Goal: Information Seeking & Learning: Learn about a topic

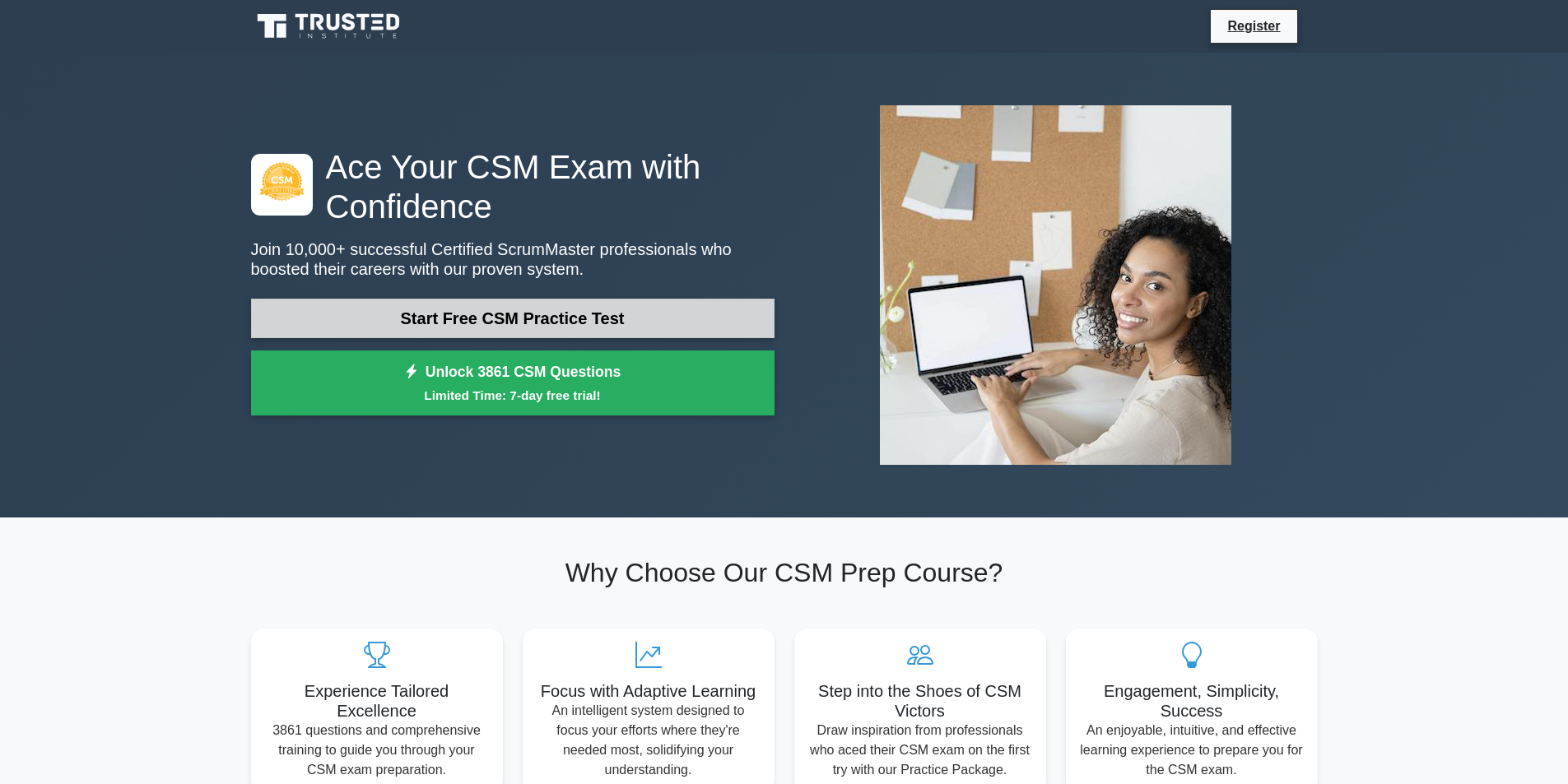
click at [591, 326] on link "Start Free CSM Practice Test" at bounding box center [512, 318] width 523 height 40
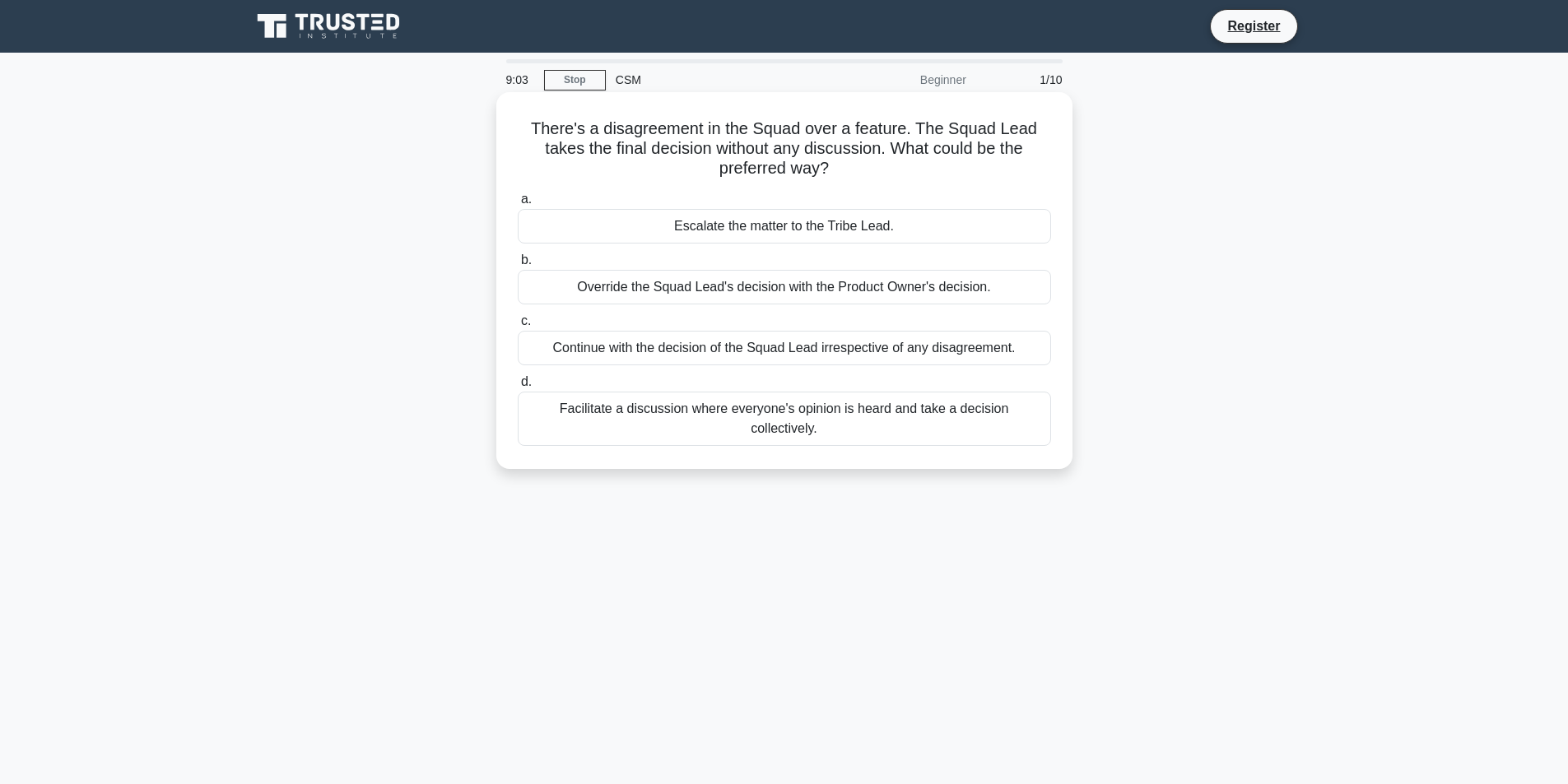
click at [550, 408] on div "Facilitate a discussion where everyone's opinion is heard and take a decision c…" at bounding box center [784, 419] width 533 height 54
click at [517, 387] on input "d. Facilitate a discussion where everyone's opinion is heard and take a decisio…" at bounding box center [517, 382] width 0 height 11
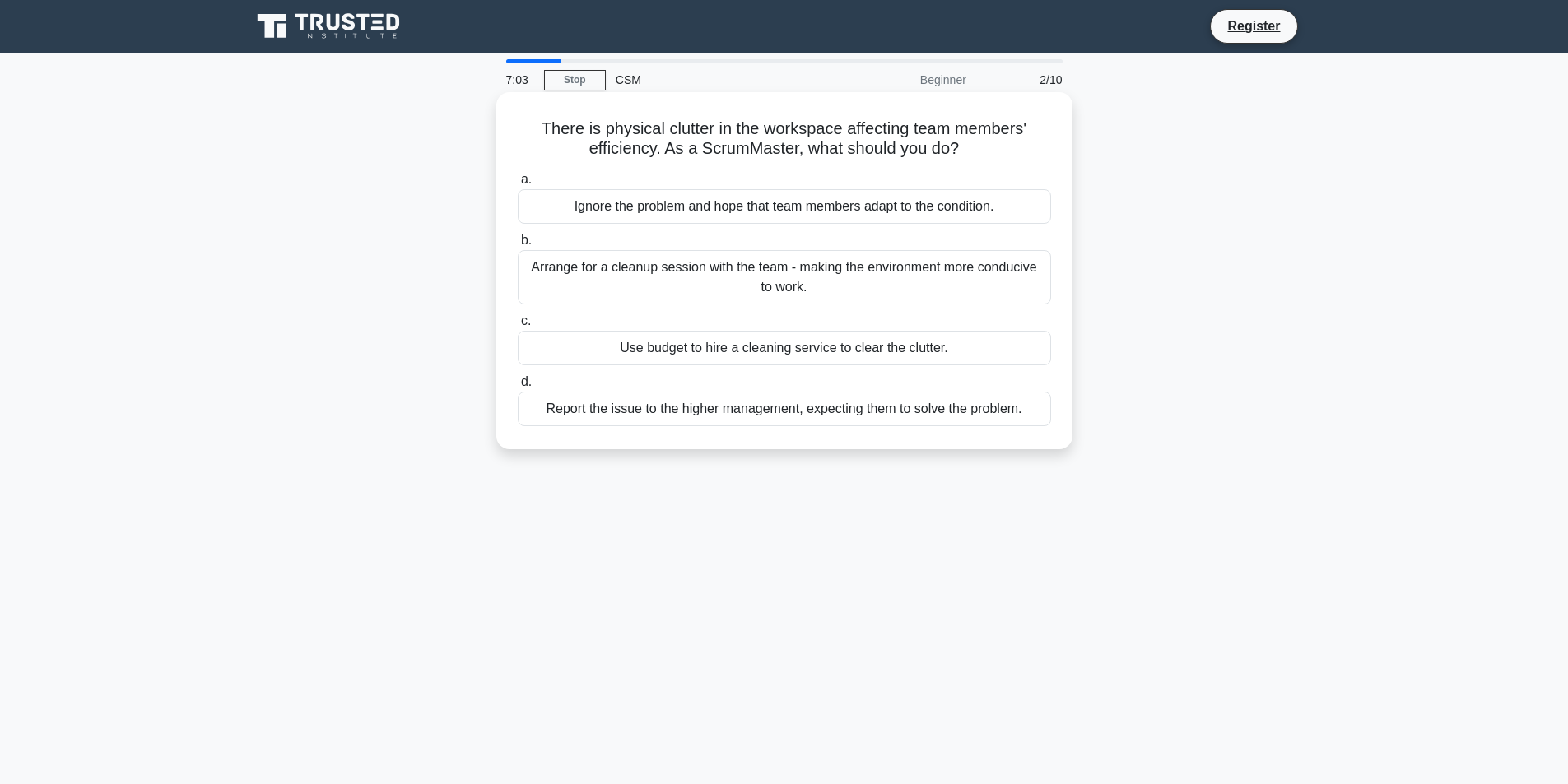
click at [766, 281] on div "Arrange for a cleanup session with the team - making the environment more condu…" at bounding box center [784, 277] width 533 height 54
click at [517, 246] on input "b. Arrange for a cleanup session with the team - making the environment more co…" at bounding box center [517, 241] width 0 height 11
click at [792, 269] on div "Reiterate the importance of Scrum principles and show the potential implication…" at bounding box center [784, 277] width 533 height 54
click at [517, 246] on input "b. Reiterate the importance of Scrum principles and show the potential implicat…" at bounding box center [517, 241] width 0 height 11
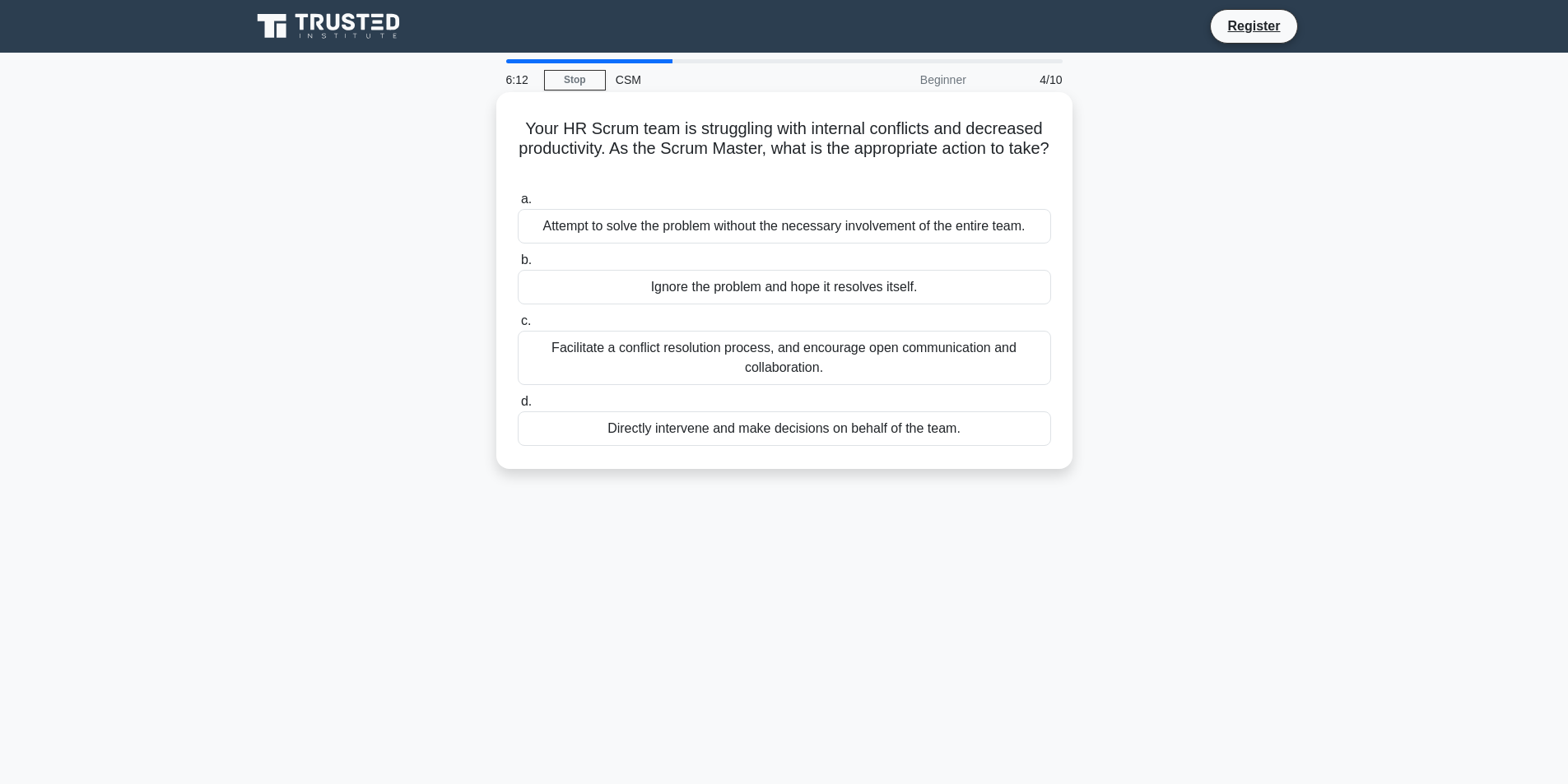
click at [611, 342] on div "Facilitate a conflict resolution process, and encourage open communication and …" at bounding box center [784, 358] width 533 height 54
click at [517, 327] on input "c. Facilitate a conflict resolution process, and encourage open communication a…" at bounding box center [517, 322] width 0 height 11
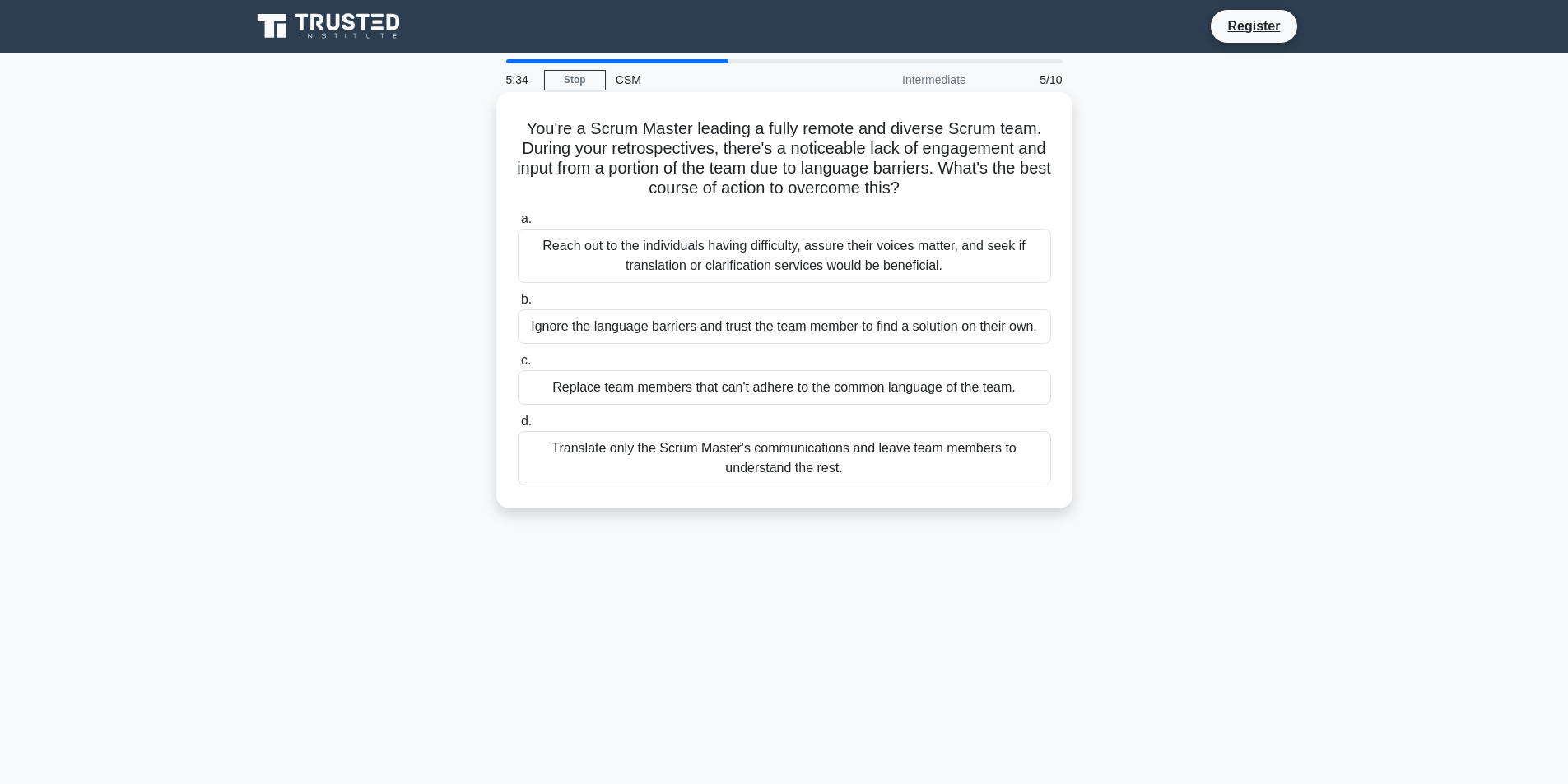
click at [759, 259] on div "Reach out to the individuals having difficulty, assure their voices matter, and…" at bounding box center [784, 256] width 533 height 54
click at [517, 224] on input "a. Reach out to the individuals having difficulty, assure their voices matter, …" at bounding box center [517, 219] width 0 height 11
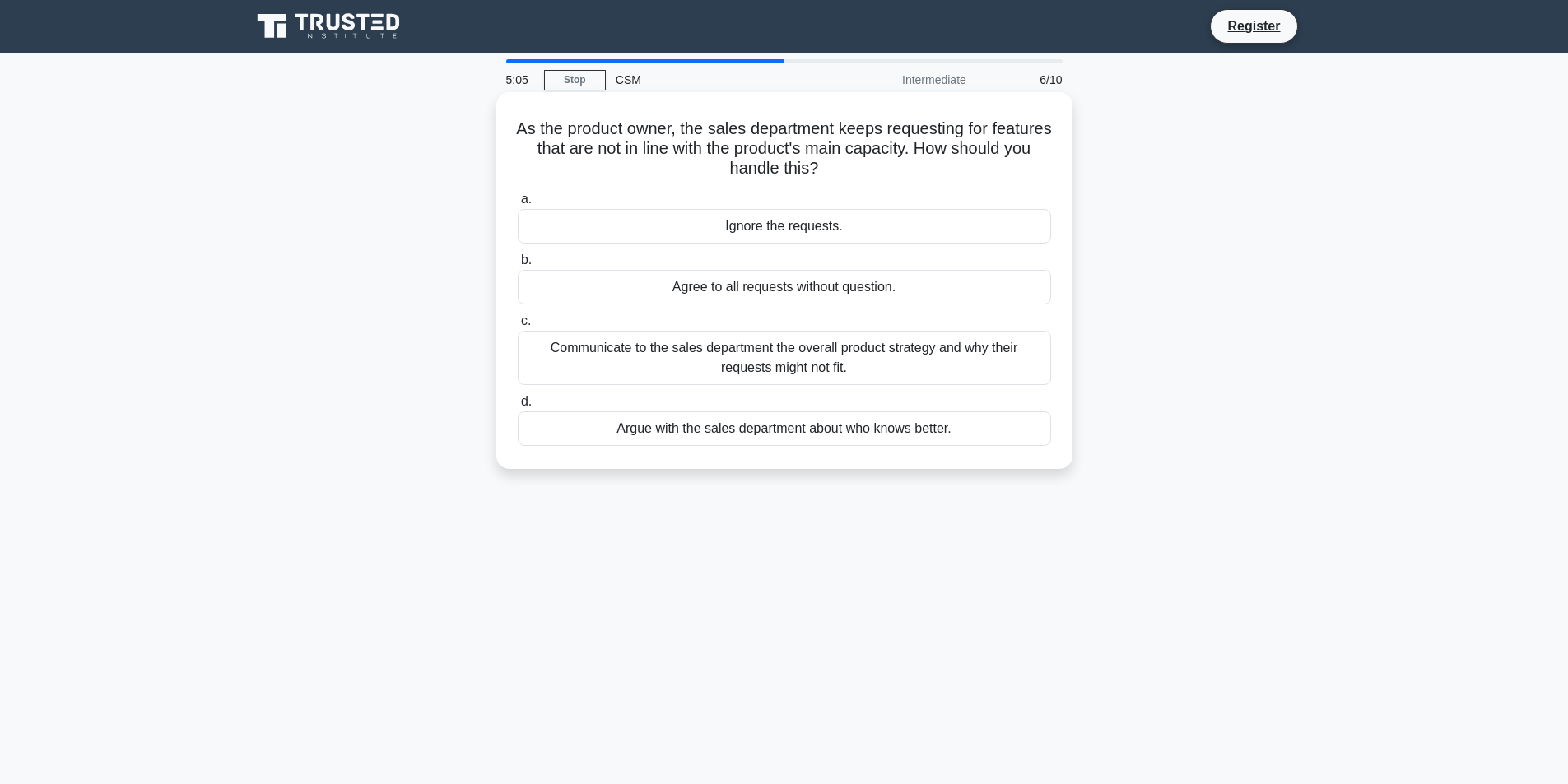
click at [802, 378] on div "Communicate to the sales department the overall product strategy and why their …" at bounding box center [784, 358] width 533 height 54
click at [517, 327] on input "c. Communicate to the sales department the overall product strategy and why the…" at bounding box center [517, 322] width 0 height 11
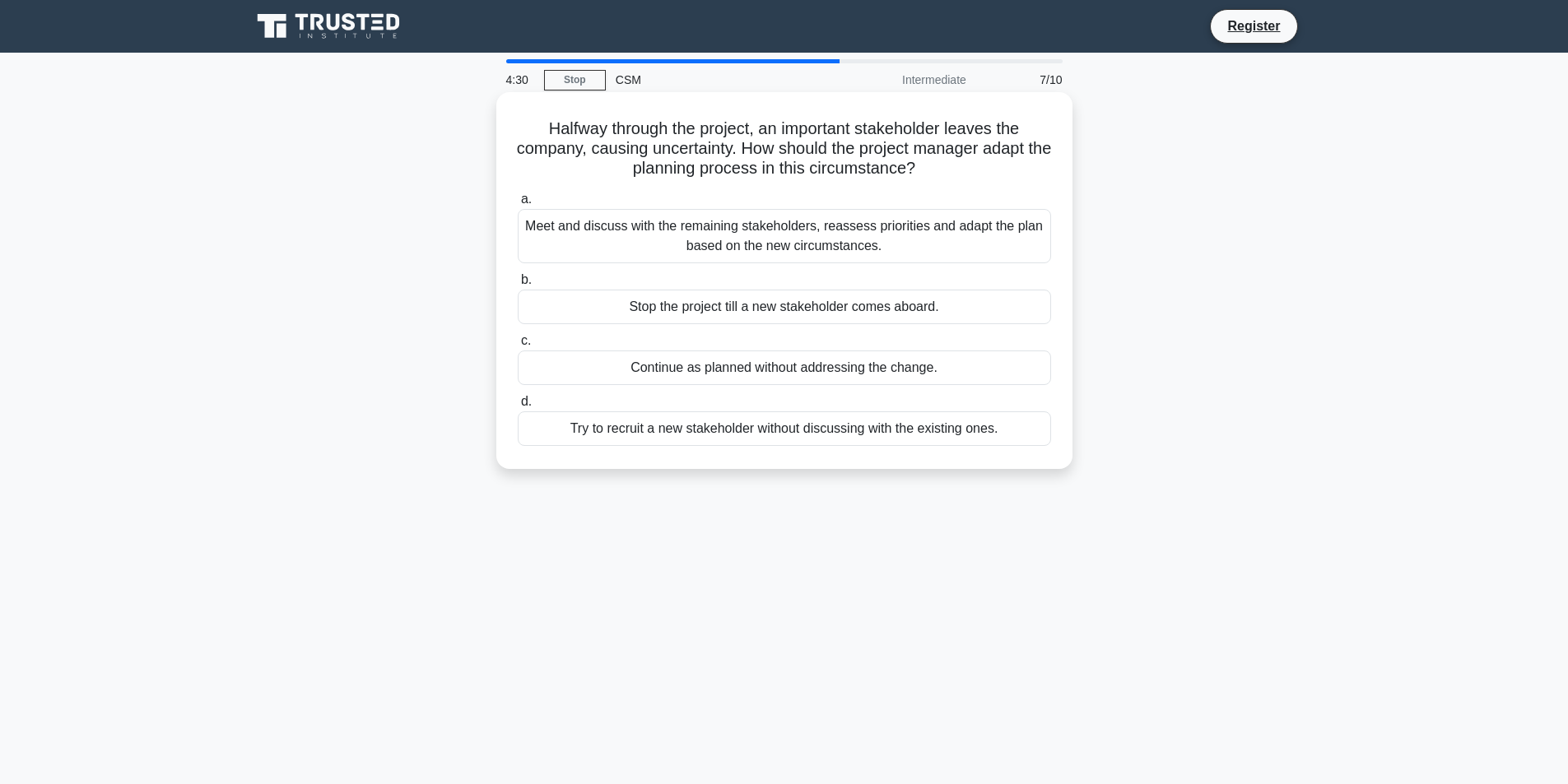
click at [776, 243] on div "Meet and discuss with the remaining stakeholders, reassess priorities and adapt…" at bounding box center [784, 236] width 533 height 54
click at [517, 205] on input "a. Meet and discuss with the remaining stakeholders, reassess priorities and ad…" at bounding box center [517, 199] width 0 height 11
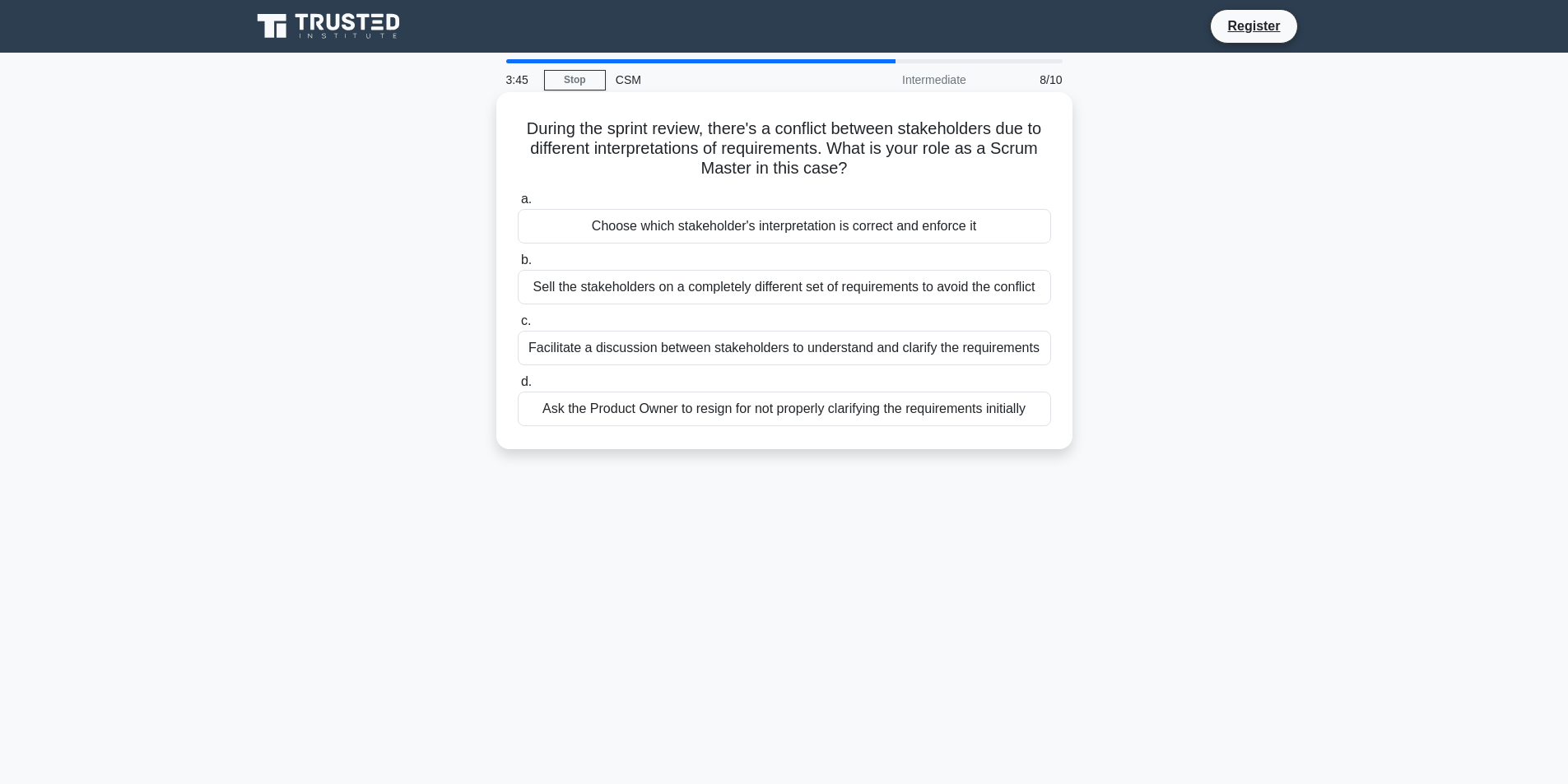
click at [643, 350] on div "Facilitate a discussion between stakeholders to understand and clarify the requ…" at bounding box center [784, 348] width 533 height 35
click at [517, 327] on input "c. Facilitate a discussion between stakeholders to understand and clarify the r…" at bounding box center [517, 322] width 0 height 11
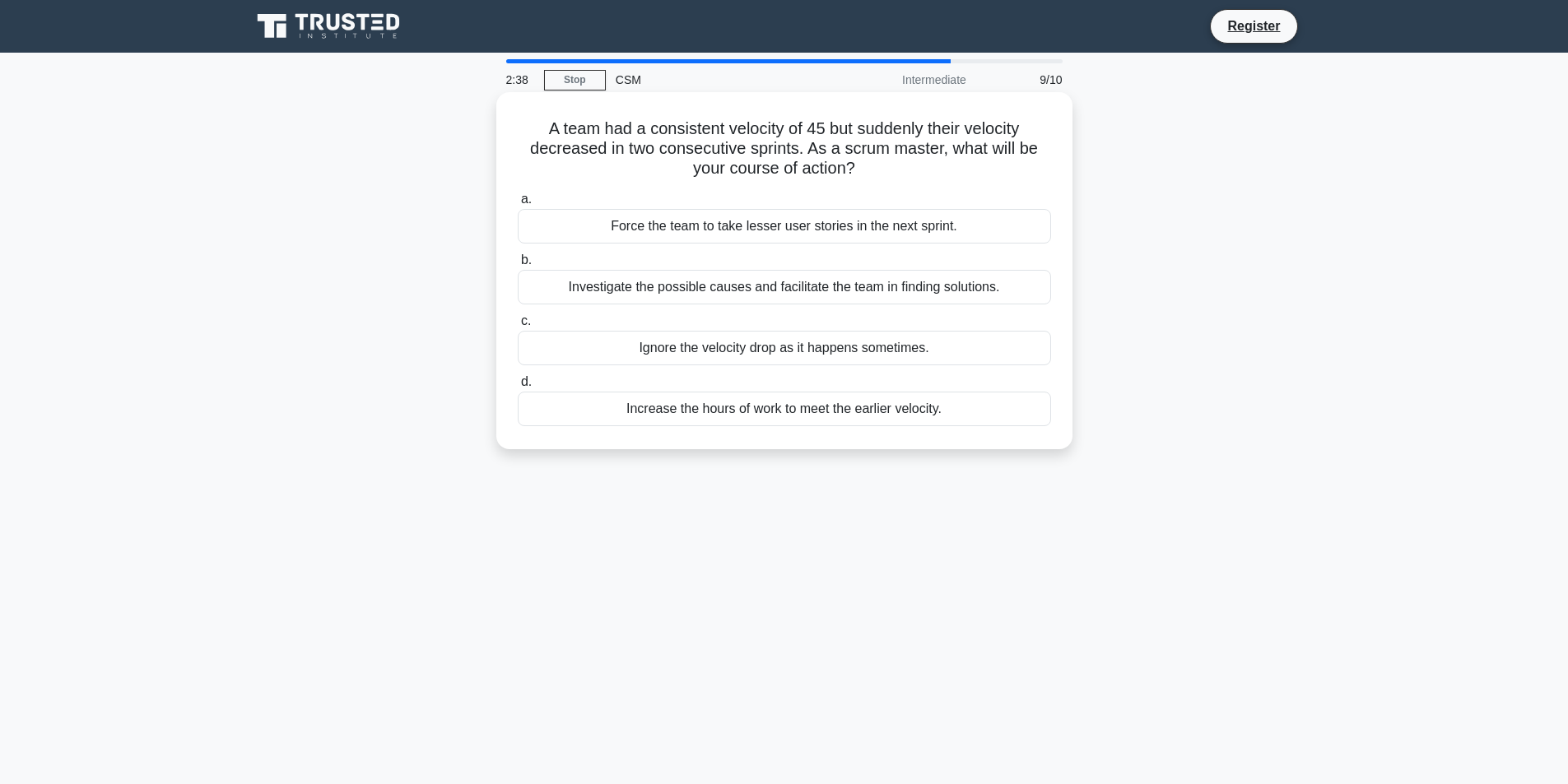
click at [698, 132] on h5 "A team had a consistent velocity of 45 but suddenly their velocity decreased in…" at bounding box center [785, 149] width 537 height 61
click at [768, 290] on div "Investigate the possible causes and facilitate the team in finding solutions." at bounding box center [784, 287] width 533 height 35
click at [517, 266] on input "b. Investigate the possible causes and facilitate the team in finding solutions." at bounding box center [517, 260] width 0 height 11
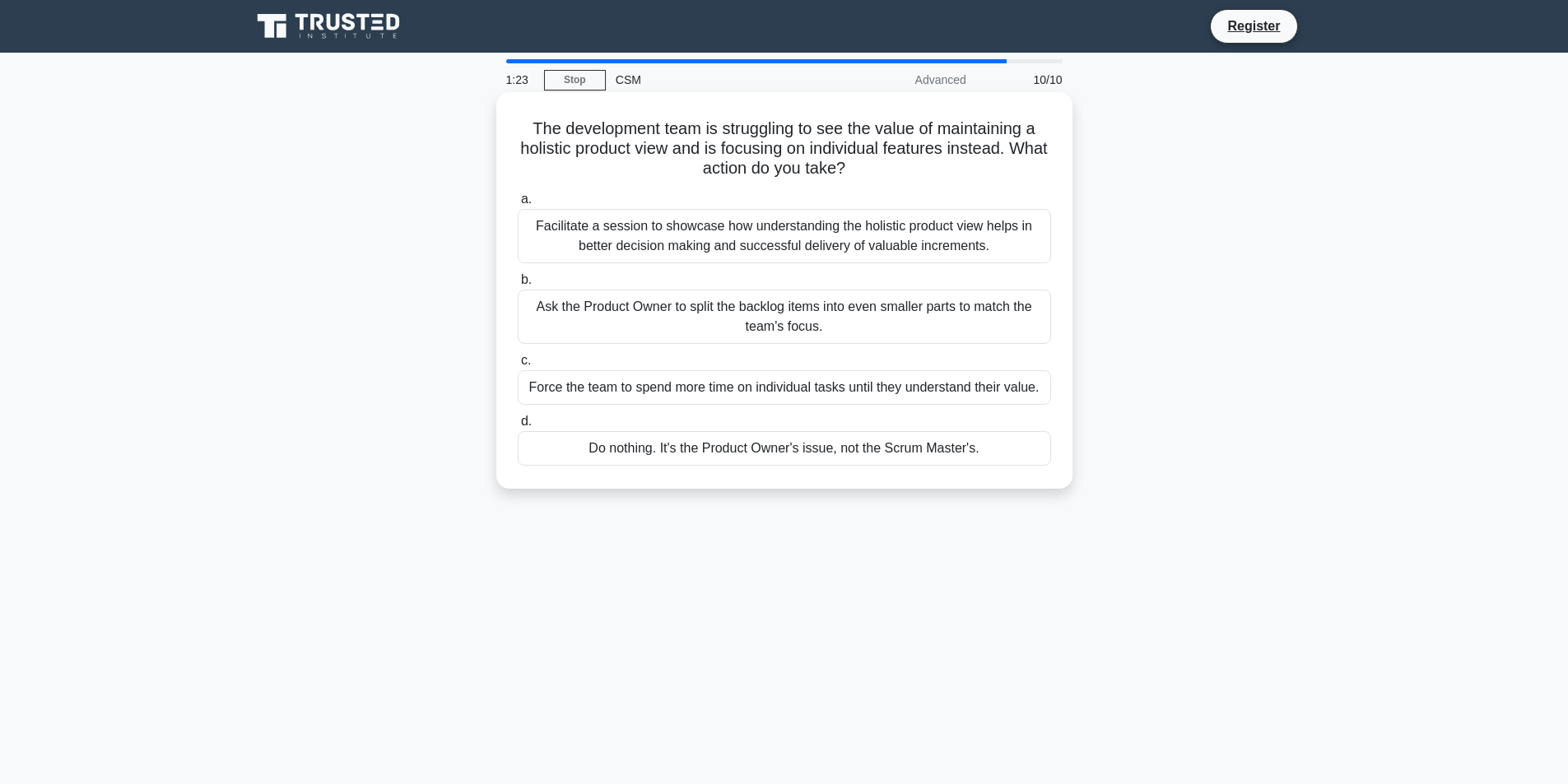
click at [857, 245] on div "Facilitate a session to showcase how understanding the holistic product view he…" at bounding box center [784, 236] width 533 height 54
click at [517, 205] on input "a. Facilitate a session to showcase how understanding the holistic product view…" at bounding box center [517, 199] width 0 height 11
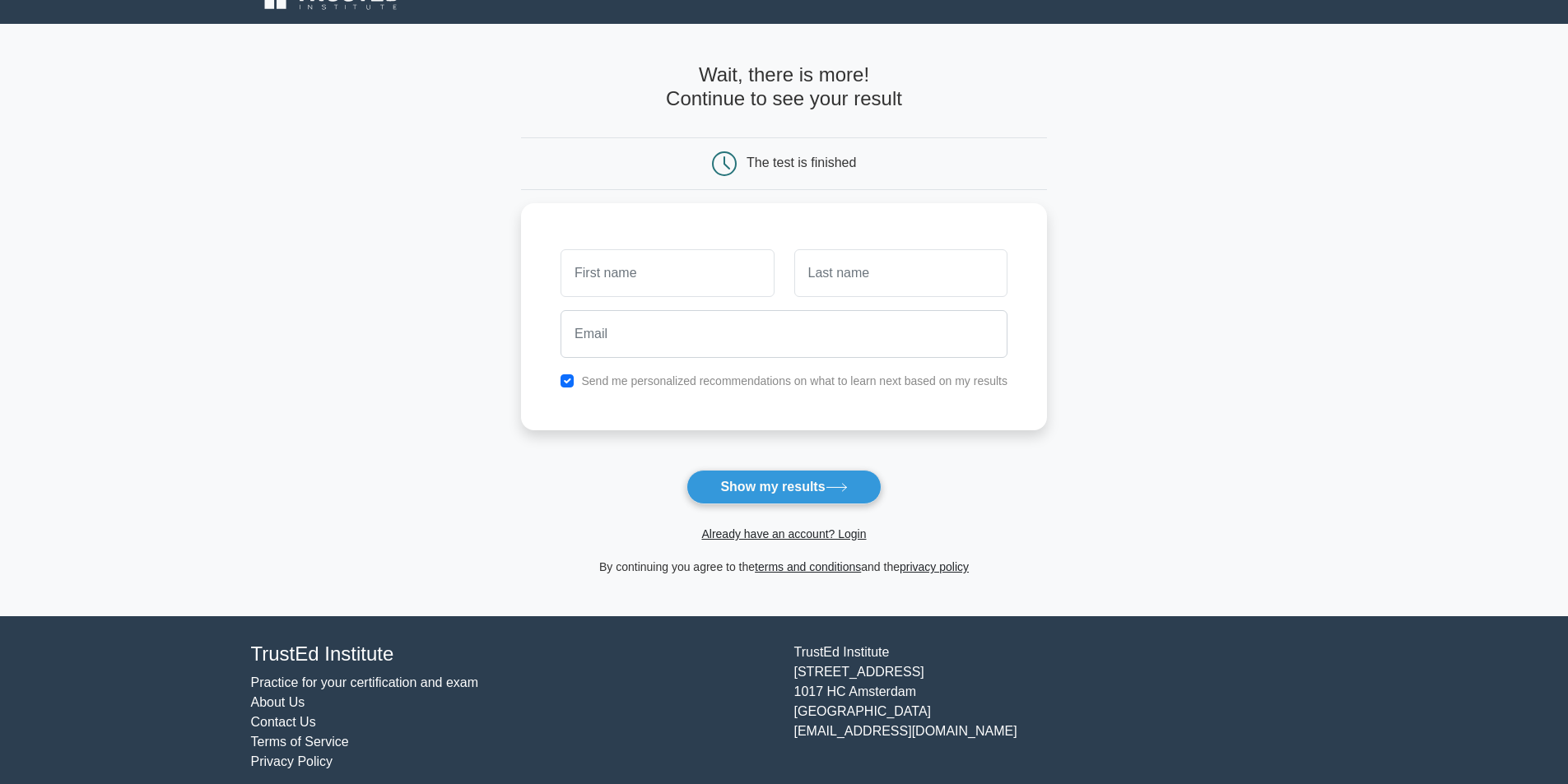
scroll to position [44, 0]
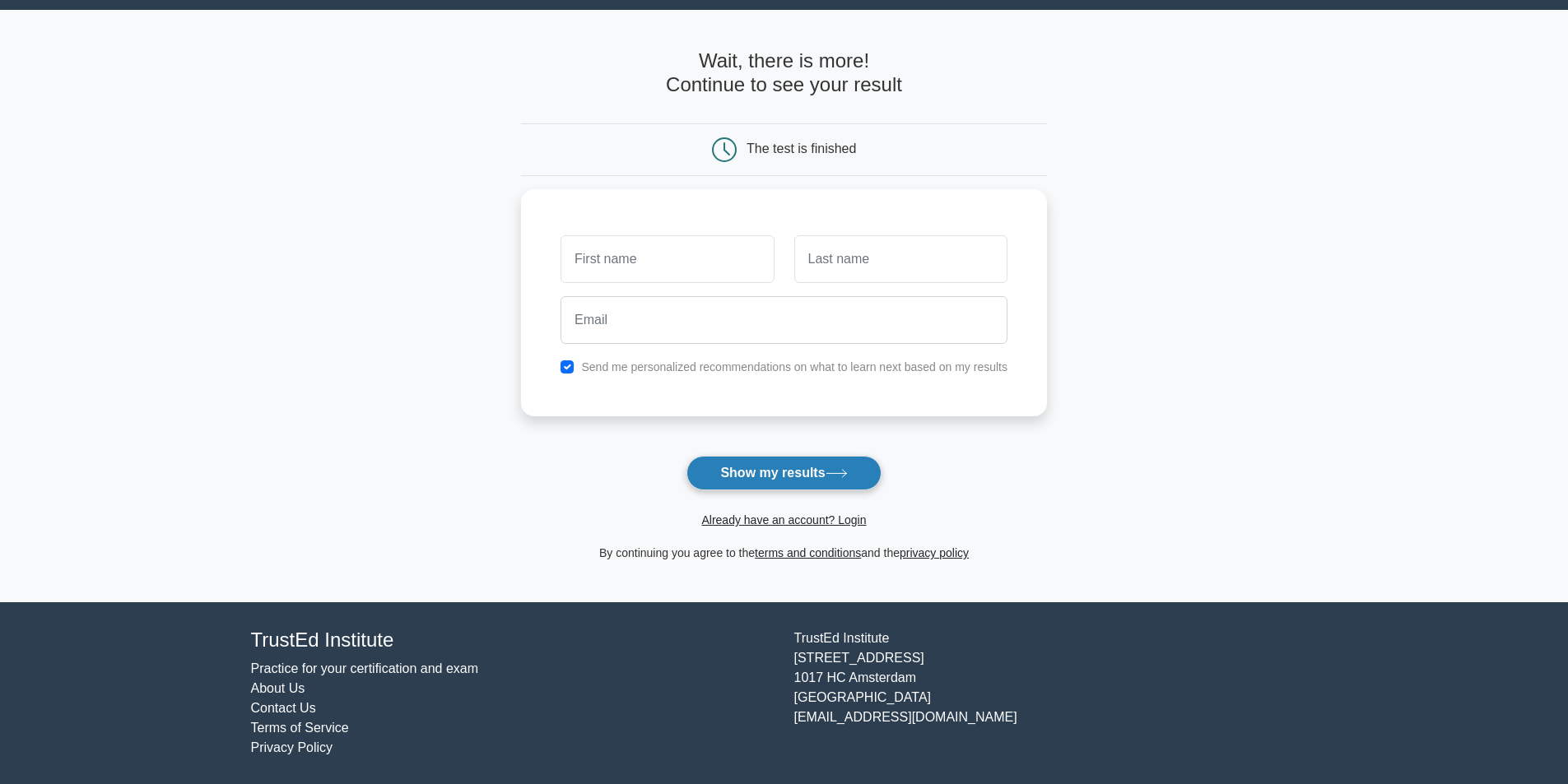
click at [768, 482] on button "Show my results" at bounding box center [783, 473] width 194 height 35
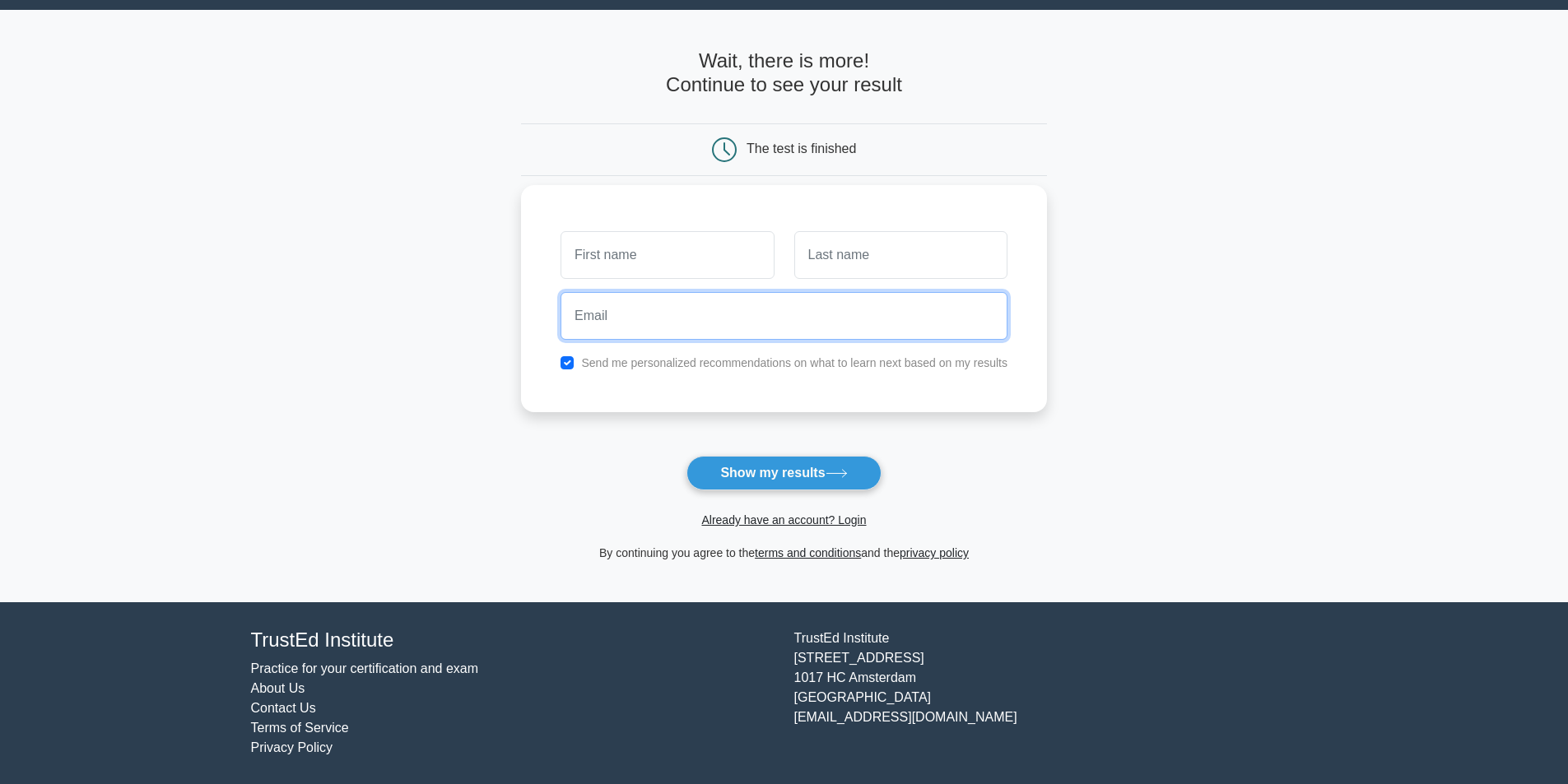
click at [641, 306] on input "email" at bounding box center [784, 316] width 447 height 48
